Goal: Task Accomplishment & Management: Complete application form

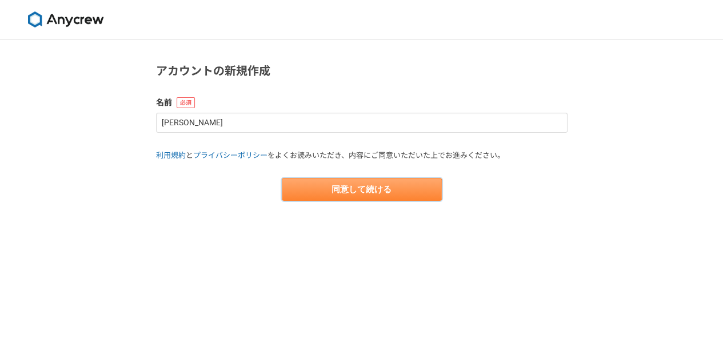
click at [383, 193] on button "同意して続ける" at bounding box center [362, 189] width 160 height 23
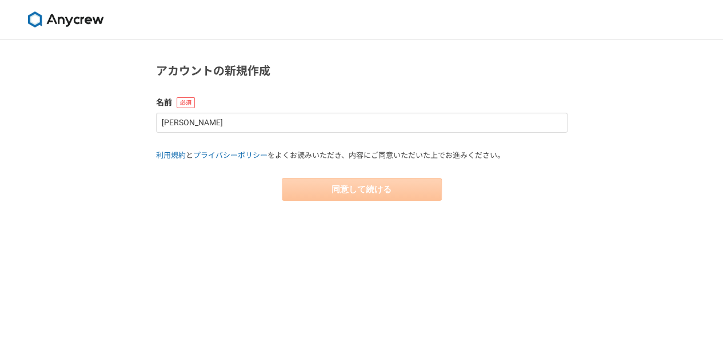
select select "13"
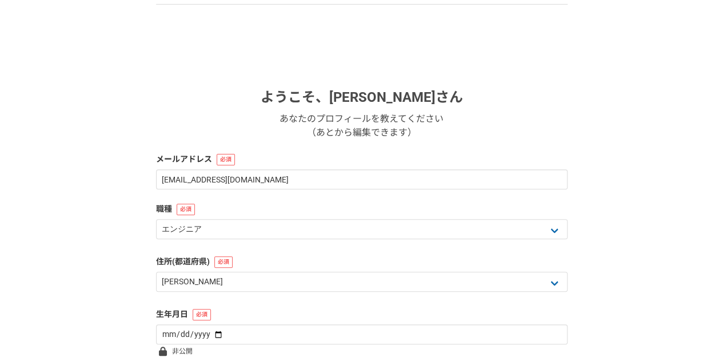
scroll to position [110, 0]
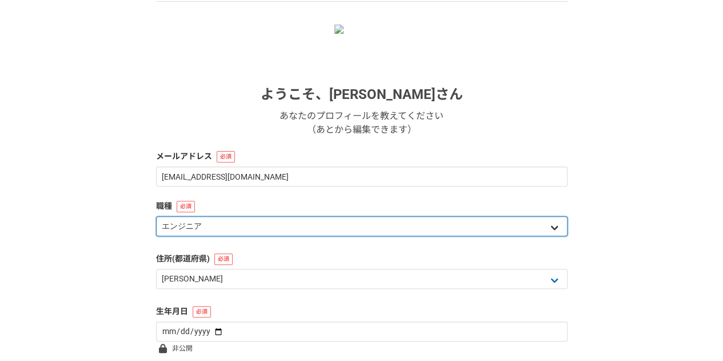
click at [381, 225] on select "エンジニア デザイナー ライター 営業 マーケティング 企画・事業開発 バックオフィス その他" at bounding box center [362, 226] width 412 height 20
select select "4"
click at [156, 216] on select "エンジニア デザイナー ライター 営業 マーケティング 企画・事業開発 バックオフィス その他" at bounding box center [362, 226] width 412 height 20
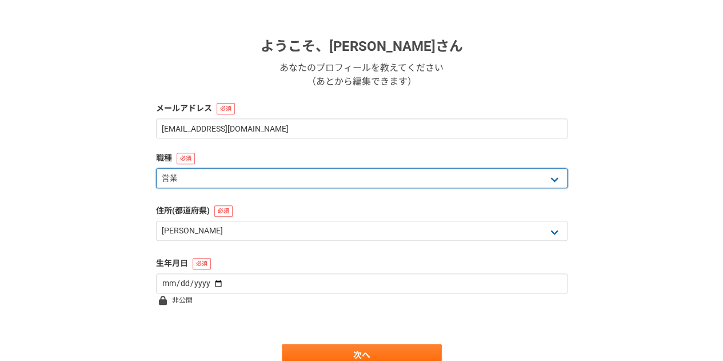
scroll to position [177, 0]
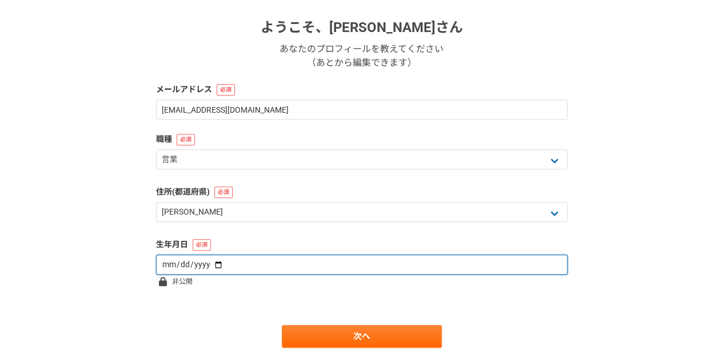
click at [284, 259] on input "date" at bounding box center [362, 264] width 412 height 20
click at [207, 265] on input "date" at bounding box center [362, 264] width 412 height 20
click at [181, 264] on input "date" at bounding box center [362, 264] width 412 height 20
click at [167, 264] on input "date" at bounding box center [362, 264] width 412 height 20
click at [216, 259] on input "date" at bounding box center [362, 264] width 412 height 20
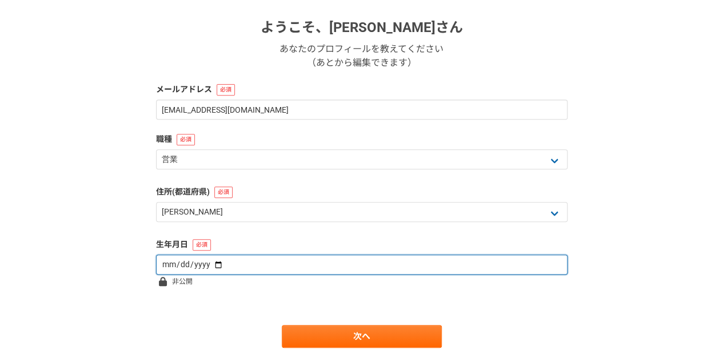
type input "[DATE]"
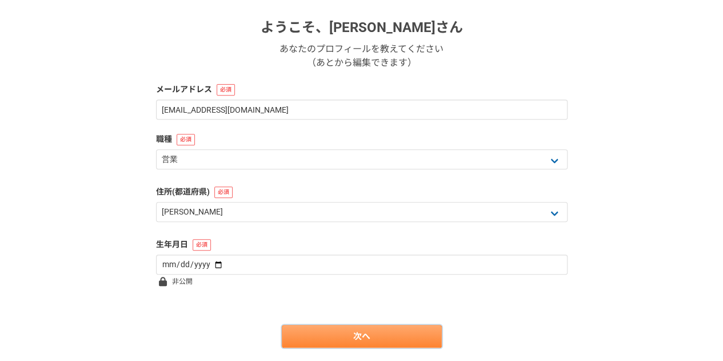
click at [360, 332] on link "次へ" at bounding box center [362, 336] width 160 height 23
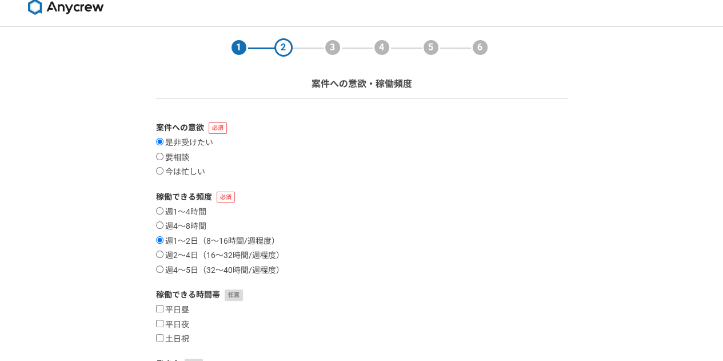
scroll to position [19, 0]
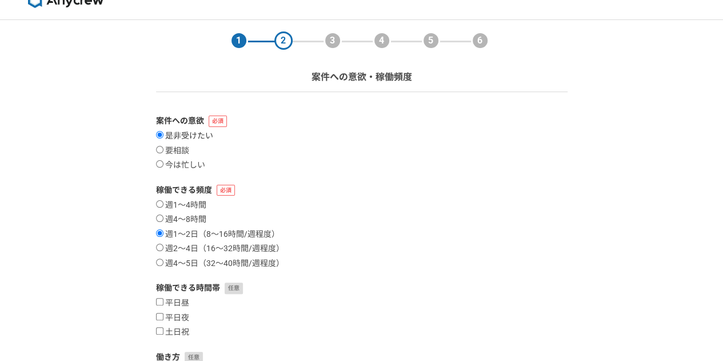
click at [173, 140] on label "是非受けたい" at bounding box center [184, 136] width 57 height 10
click at [164, 138] on input "是非受けたい" at bounding box center [159, 134] width 7 height 7
click at [182, 152] on label "要相談" at bounding box center [172, 151] width 33 height 10
click at [164, 152] on input "要相談" at bounding box center [159, 149] width 7 height 7
radio input "true"
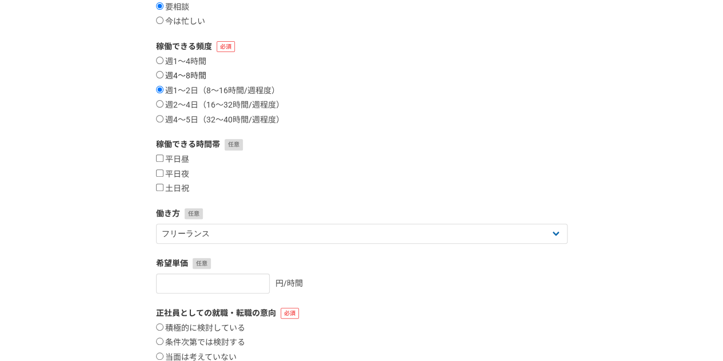
scroll to position [164, 0]
click at [184, 173] on label "平日夜" at bounding box center [172, 174] width 33 height 10
click at [164, 173] on input "平日夜" at bounding box center [159, 172] width 7 height 7
checkbox input "true"
click at [178, 158] on label "平日昼" at bounding box center [172, 159] width 33 height 10
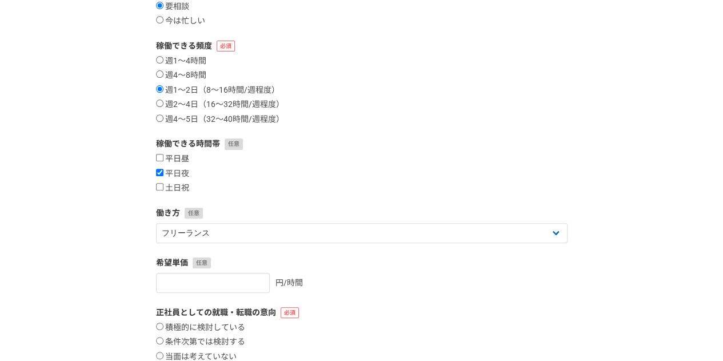
click at [164, 158] on input "平日昼" at bounding box center [159, 157] width 7 height 7
checkbox input "true"
click at [185, 187] on label "土日祝" at bounding box center [172, 188] width 33 height 10
click at [164, 187] on input "土日祝" at bounding box center [159, 186] width 7 height 7
checkbox input "true"
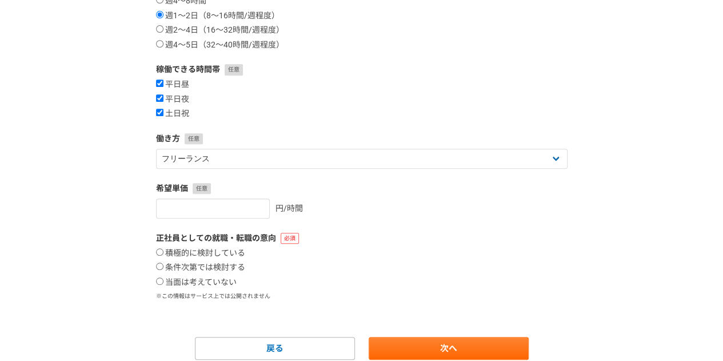
scroll to position [238, 0]
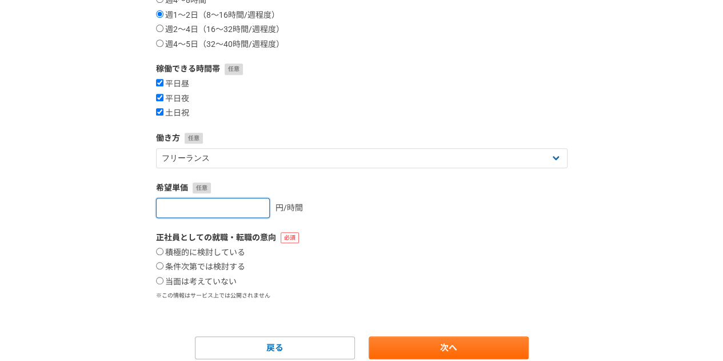
click at [234, 206] on input "number" at bounding box center [213, 208] width 114 height 20
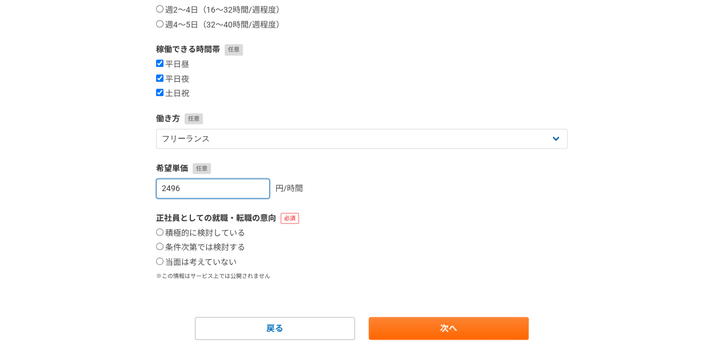
scroll to position [282, 0]
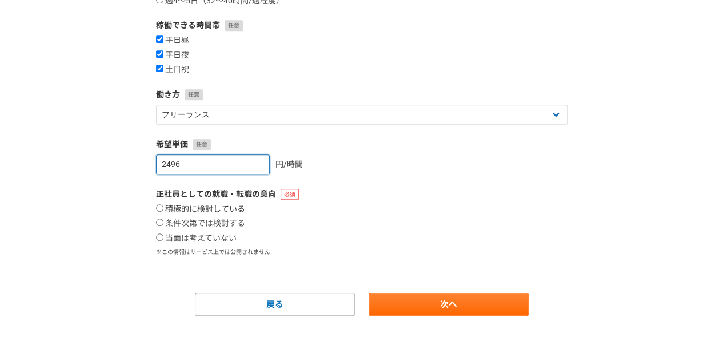
type input "2496"
click at [229, 205] on label "積極的に検討している" at bounding box center [200, 209] width 89 height 10
click at [164, 205] on input "積極的に検討している" at bounding box center [159, 207] width 7 height 7
radio input "true"
click at [229, 205] on label "積極的に検討している" at bounding box center [200, 209] width 89 height 10
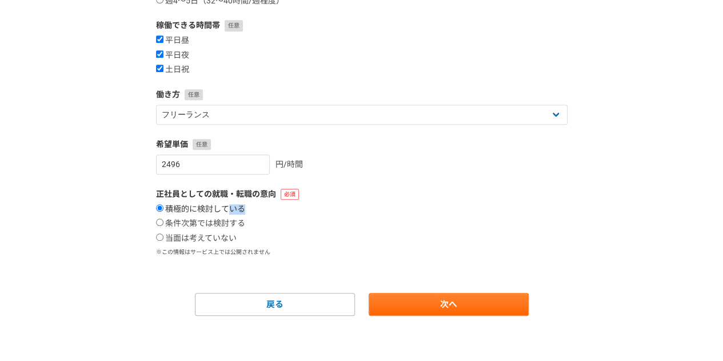
click at [164, 205] on input "積極的に検討している" at bounding box center [159, 207] width 7 height 7
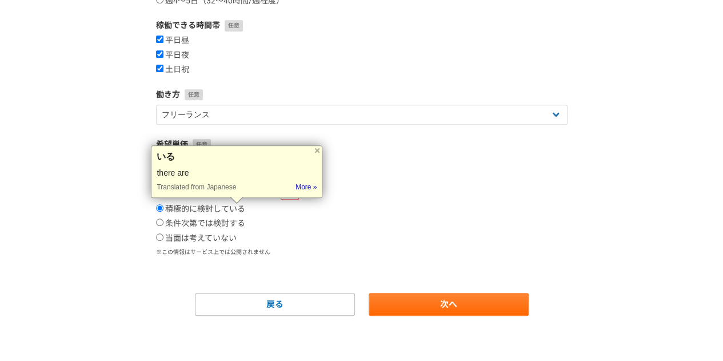
click at [81, 214] on div "1 2 3 4 5 6 案件への意欲・稼働頻度 案件への意欲 是非受けたい 要相談 今は忙しい 稼働できる頻度 週1〜4時間 週4〜8時間 週1〜2日（8〜1…" at bounding box center [361, 60] width 723 height 604
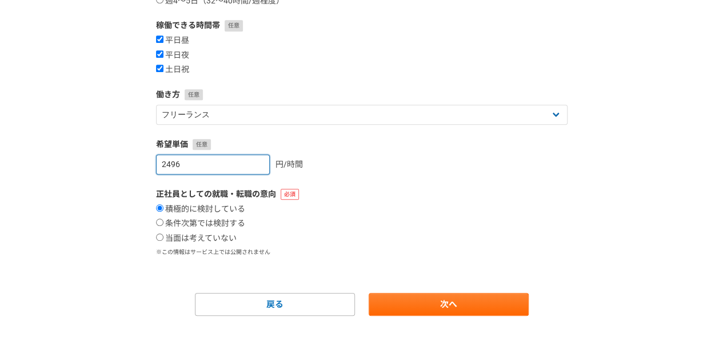
click at [198, 168] on input "2496" at bounding box center [213, 164] width 114 height 20
type input "2492"
click at [217, 234] on label "当面は考えていない" at bounding box center [196, 238] width 81 height 10
click at [164, 234] on input "当面は考えていない" at bounding box center [159, 236] width 7 height 7
radio input "true"
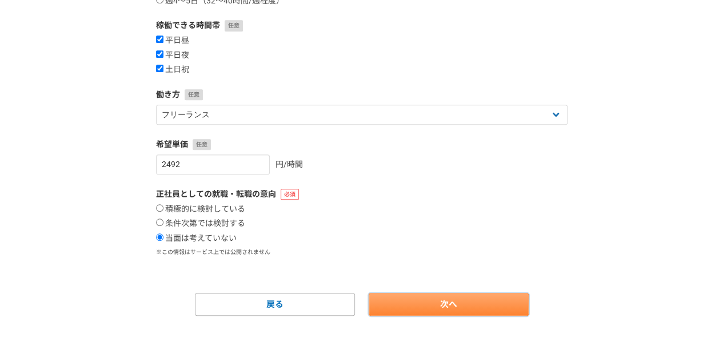
click at [409, 298] on link "次へ" at bounding box center [449, 304] width 160 height 23
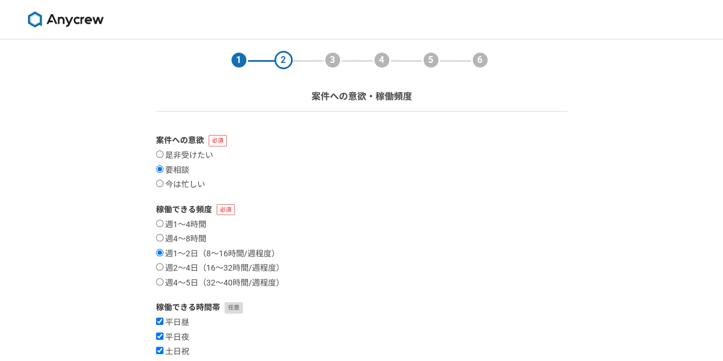
select select
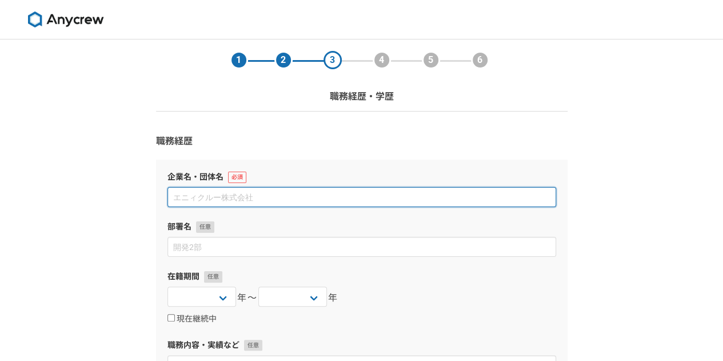
click at [332, 200] on input at bounding box center [362, 197] width 389 height 20
type input "V"
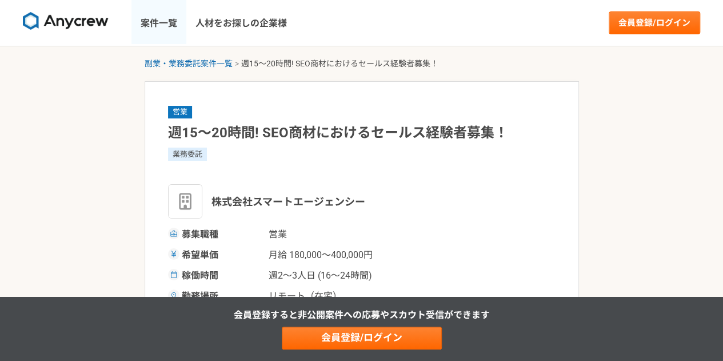
click at [157, 16] on link "案件一覧" at bounding box center [158, 23] width 55 height 46
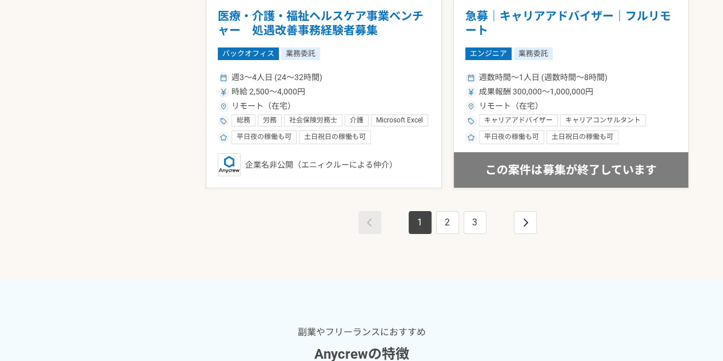
scroll to position [2149, 0]
click at [447, 220] on link "2" at bounding box center [447, 221] width 23 height 23
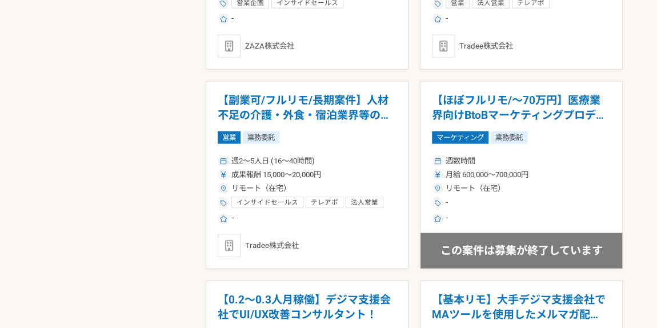
scroll to position [1234, 0]
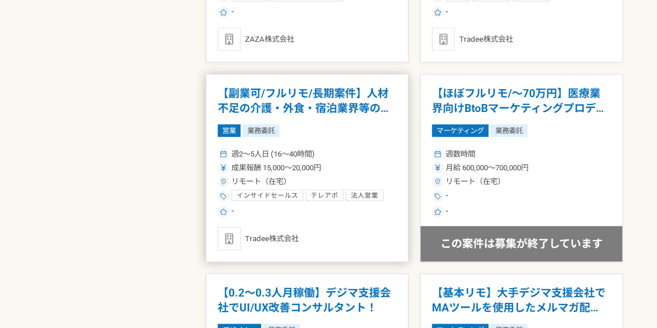
click at [333, 101] on h1 "【副業可/フルリモ/長期案件】人材不足の介護・外食・宿泊業界等の企業へのテレアポ" at bounding box center [307, 100] width 179 height 29
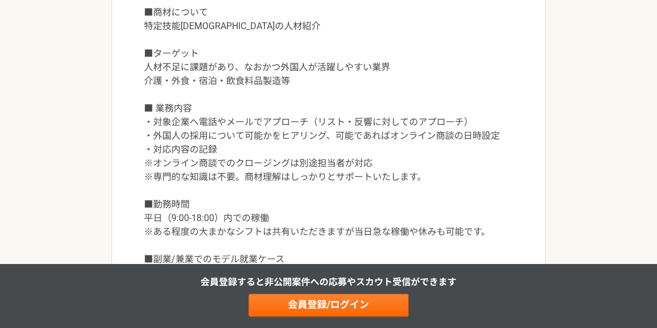
scroll to position [611, 0]
drag, startPoint x: 350, startPoint y: 176, endPoint x: 328, endPoint y: 177, distance: 21.7
click at [328, 177] on p "■商材について 特定技能外国人の人材紹介 ■ターゲット 人材不足に課題があり、なおかつ外国人が活躍しやすい業界 介護・外食・宿泊・飲食料品製造等 ■ 業務内容…" at bounding box center [328, 142] width 369 height 274
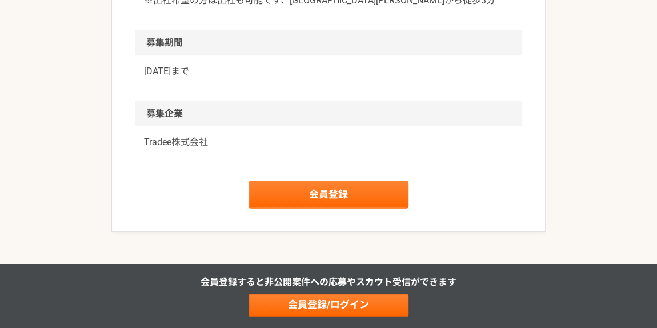
scroll to position [1413, 0]
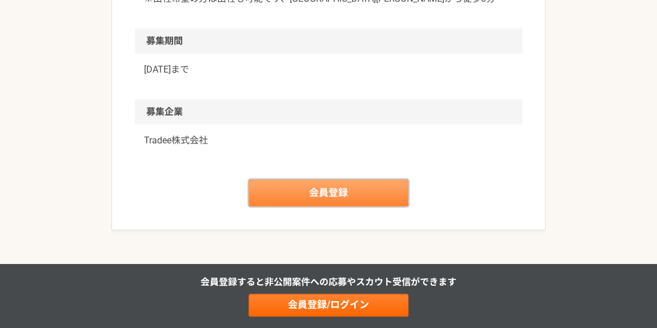
click at [348, 184] on link "会員登録" at bounding box center [329, 193] width 160 height 27
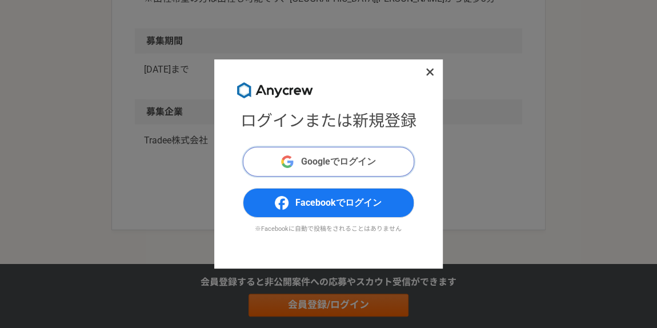
click at [345, 166] on span "Googleでログイン" at bounding box center [338, 162] width 75 height 14
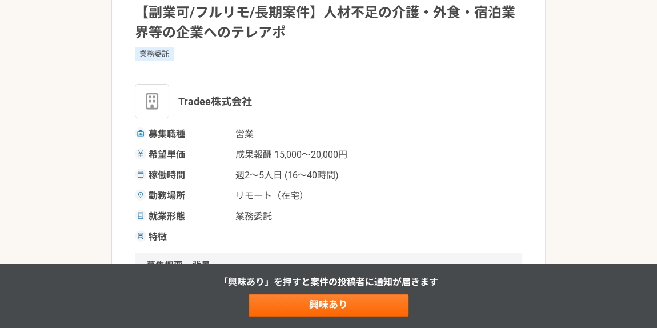
scroll to position [105, 0]
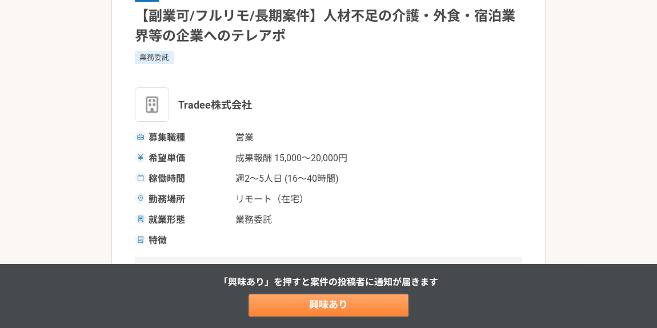
click at [350, 300] on link "興味あり" at bounding box center [329, 305] width 160 height 23
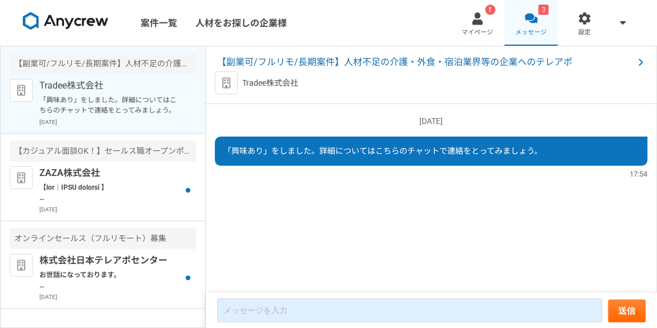
click at [529, 21] on div at bounding box center [531, 18] width 13 height 13
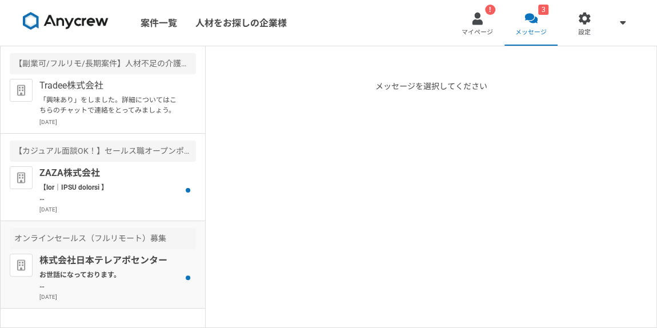
click at [136, 252] on article "オンラインセールス（フルリモート）募集 株式会社日本テレアポセンター お世話になっております。 プロフィール拝見してとても魅力的なご経歴で、 ぜひ一度、弊社面…" at bounding box center [103, 264] width 205 height 87
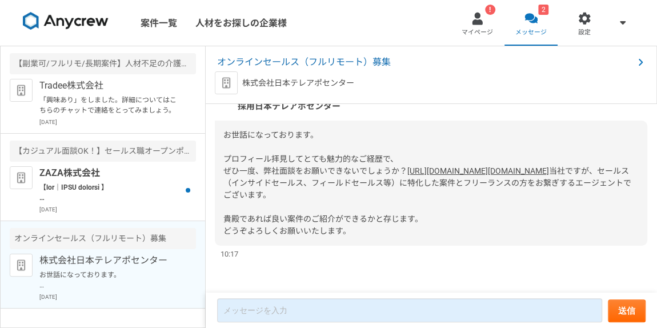
scroll to position [61, 0]
drag, startPoint x: 340, startPoint y: 83, endPoint x: 244, endPoint y: 85, distance: 96.1
click at [244, 85] on div "株式会社日本テレアポセンター" at bounding box center [431, 82] width 433 height 23
copy p "株式会社日本テレアポセンター"
click at [149, 182] on p at bounding box center [109, 192] width 141 height 21
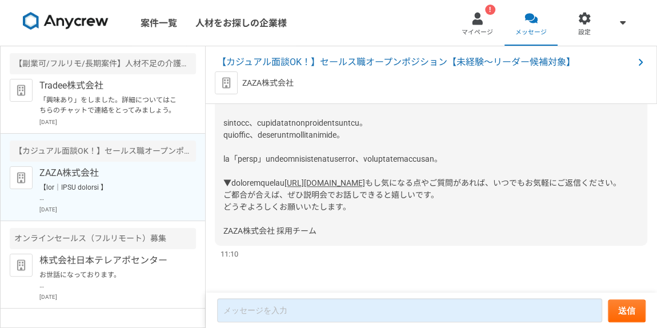
scroll to position [538, 0]
click at [125, 108] on p "「興味あり」をしました。詳細についてはこちらのチャットで連絡をとってみましょう。" at bounding box center [109, 105] width 141 height 21
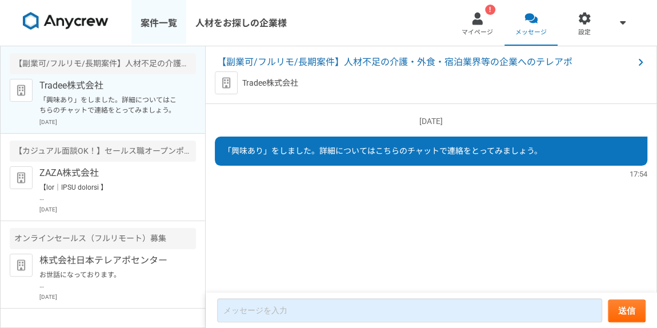
click at [170, 23] on link "案件一覧" at bounding box center [158, 23] width 55 height 46
